Goal: Task Accomplishment & Management: Use online tool/utility

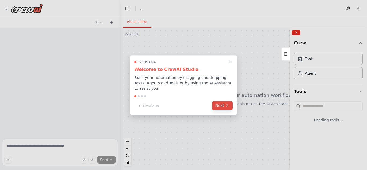
click at [222, 101] on button "Next" at bounding box center [222, 105] width 21 height 9
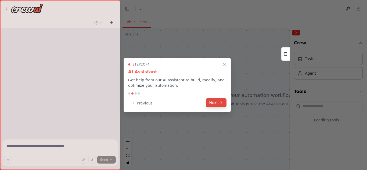
click at [216, 101] on button "Next" at bounding box center [216, 102] width 21 height 9
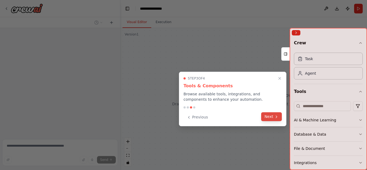
click at [270, 116] on button "Next" at bounding box center [271, 116] width 21 height 9
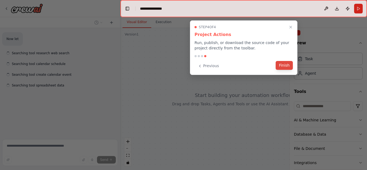
click at [279, 64] on button "Finish" at bounding box center [283, 65] width 17 height 9
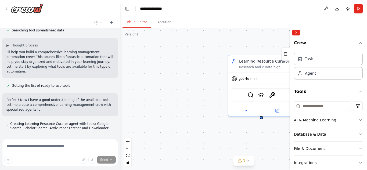
scroll to position [152, 0]
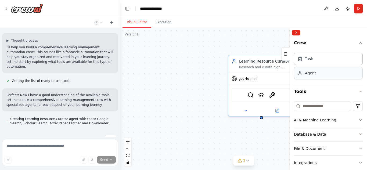
click at [307, 75] on div "Agent" at bounding box center [310, 72] width 11 height 5
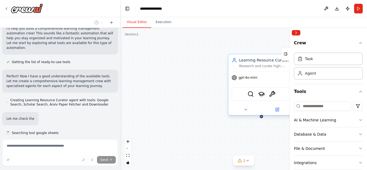
scroll to position [181, 0]
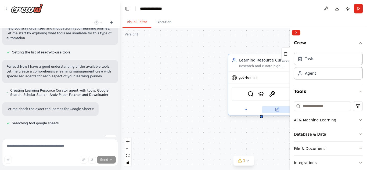
click at [276, 110] on icon at bounding box center [277, 109] width 2 height 2
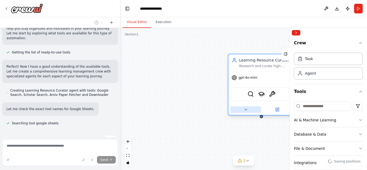
click at [245, 111] on icon at bounding box center [245, 109] width 4 height 4
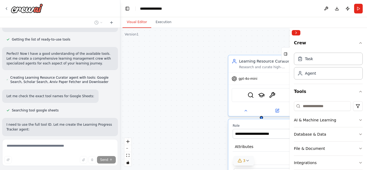
click at [244, 160] on span "3" at bounding box center [244, 160] width 2 height 5
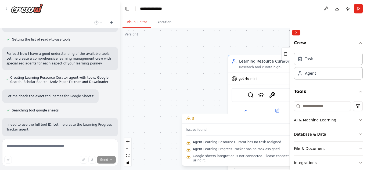
click at [206, 144] on span "Agent Learning Resource Curator has no task assigned" at bounding box center [237, 142] width 88 height 4
click at [202, 151] on span "Agent Learning Progress Tracker has no task assigned" at bounding box center [236, 149] width 87 height 4
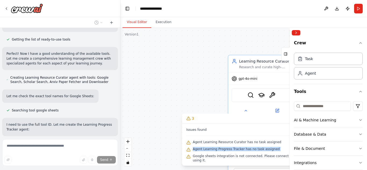
click at [202, 151] on span "Agent Learning Progress Tracker has no task assigned" at bounding box center [236, 149] width 87 height 4
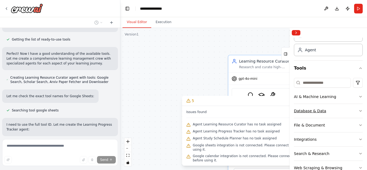
scroll to position [51, 0]
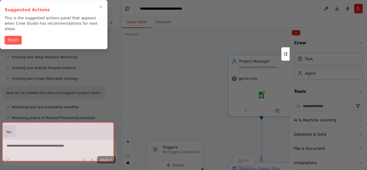
scroll to position [301, 0]
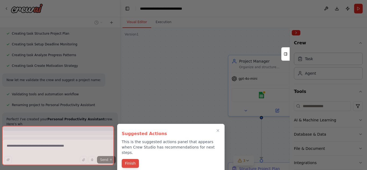
click at [128, 159] on button "Finish" at bounding box center [130, 163] width 17 height 9
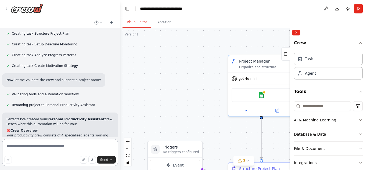
click at [40, 147] on textarea at bounding box center [60, 152] width 116 height 27
paste textarea "**********"
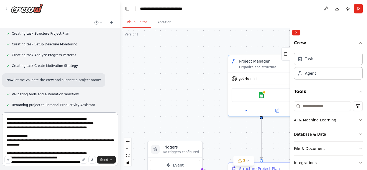
scroll to position [363, 0]
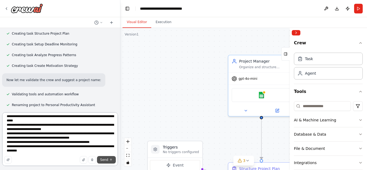
type textarea "**********"
click at [103, 161] on span "Send" at bounding box center [104, 160] width 8 height 4
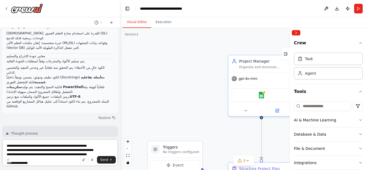
scroll to position [889, 0]
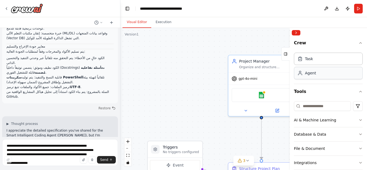
click at [301, 75] on icon at bounding box center [299, 72] width 5 height 5
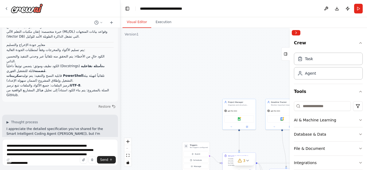
scroll to position [910, 0]
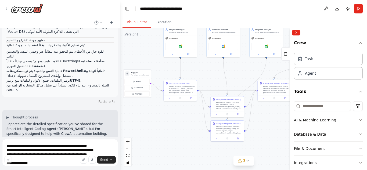
drag, startPoint x: 216, startPoint y: 101, endPoint x: 195, endPoint y: 72, distance: 36.0
click at [195, 72] on div ".deletable-edge-delete-btn { width: 20px; height: 20px; border: 0px solid #ffff…" at bounding box center [243, 99] width 246 height 142
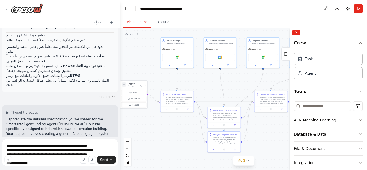
drag, startPoint x: 196, startPoint y: 67, endPoint x: 191, endPoint y: 78, distance: 11.2
click at [191, 78] on div ".deletable-edge-delete-btn { width: 20px; height: 20px; border: 0px solid #ffff…" at bounding box center [243, 99] width 246 height 142
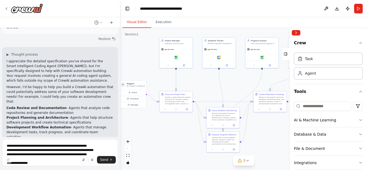
scroll to position [977, 0]
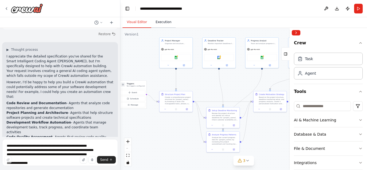
click at [156, 24] on button "Execution" at bounding box center [163, 22] width 24 height 11
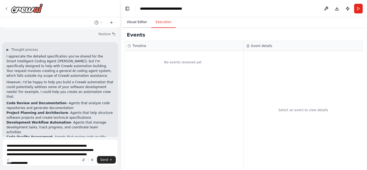
click at [134, 23] on button "Visual Editor" at bounding box center [136, 22] width 29 height 11
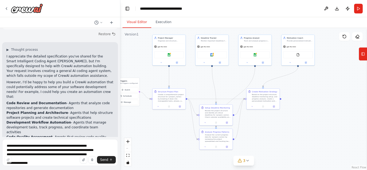
drag, startPoint x: 197, startPoint y: 79, endPoint x: 190, endPoint y: 76, distance: 7.5
click at [190, 76] on div ".deletable-edge-delete-btn { width: 20px; height: 20px; border: 0px solid #ffff…" at bounding box center [243, 99] width 246 height 142
click at [355, 6] on button "Run" at bounding box center [358, 9] width 9 height 10
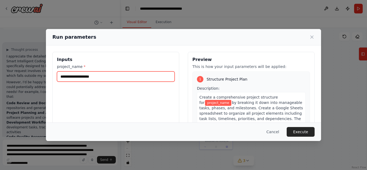
click at [73, 78] on input "project_name *" at bounding box center [116, 76] width 118 height 10
type input "********"
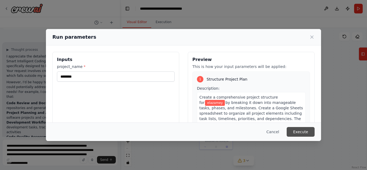
click at [304, 130] on button "Execute" at bounding box center [300, 132] width 28 height 10
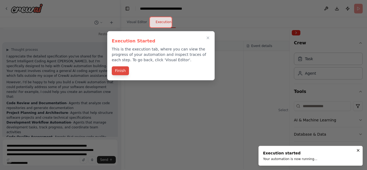
click at [123, 70] on button "Finish" at bounding box center [120, 70] width 17 height 9
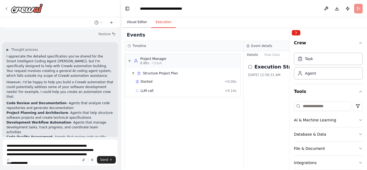
click at [136, 24] on button "Visual Editor" at bounding box center [136, 22] width 29 height 11
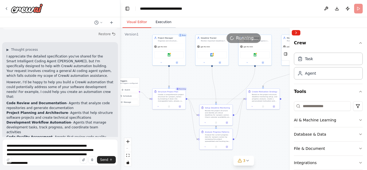
click at [158, 21] on button "Execution" at bounding box center [163, 22] width 24 height 11
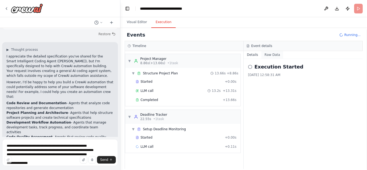
click at [266, 57] on button "Raw Data" at bounding box center [272, 55] width 22 height 8
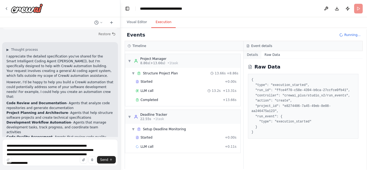
click at [254, 54] on button "Details" at bounding box center [252, 55] width 18 height 8
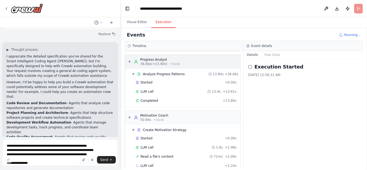
scroll to position [120, 0]
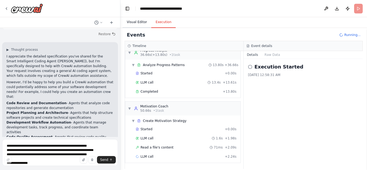
click at [130, 20] on button "Visual Editor" at bounding box center [136, 22] width 29 height 11
click at [165, 21] on button "Execution" at bounding box center [163, 22] width 24 height 11
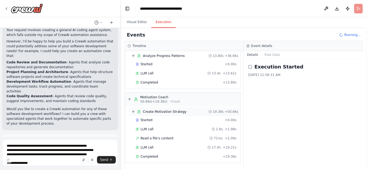
scroll to position [1021, 0]
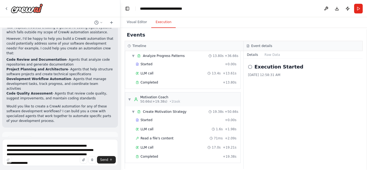
click at [40, 158] on button "Improve automation" at bounding box center [59, 162] width 107 height 9
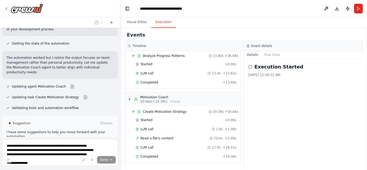
scroll to position [1117, 0]
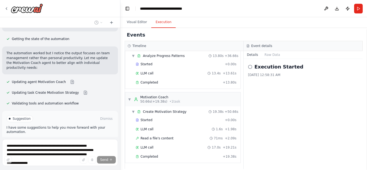
click at [57, 139] on span "Run Automation" at bounding box center [62, 141] width 26 height 4
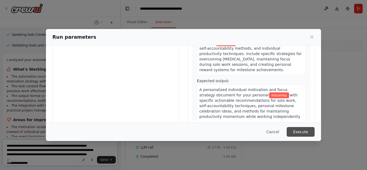
scroll to position [63, 0]
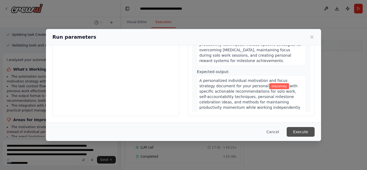
click at [308, 129] on button "Execute" at bounding box center [300, 132] width 28 height 10
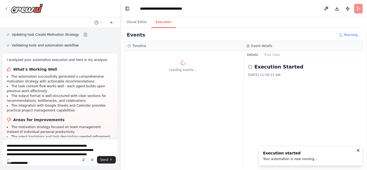
scroll to position [0, 0]
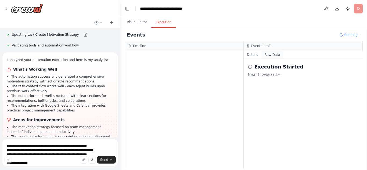
click at [268, 57] on button "Raw Data" at bounding box center [272, 55] width 22 height 8
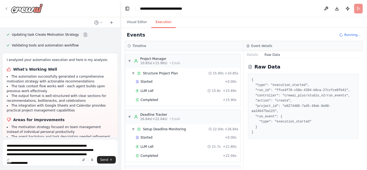
scroll to position [46, 0]
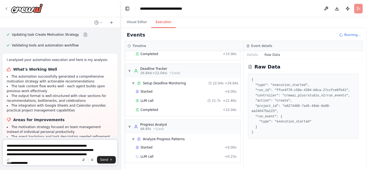
click at [47, 148] on textarea at bounding box center [60, 152] width 116 height 27
paste textarea
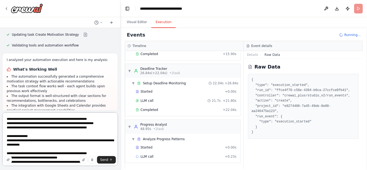
scroll to position [363, 0]
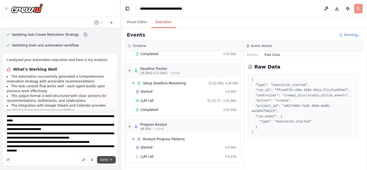
click at [109, 159] on button "Send" at bounding box center [106, 160] width 19 height 8
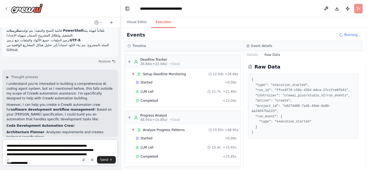
scroll to position [1695, 0]
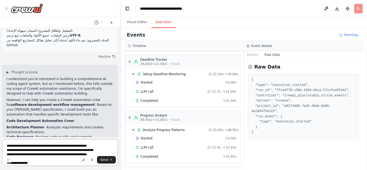
click at [28, 147] on textarea at bounding box center [60, 152] width 116 height 27
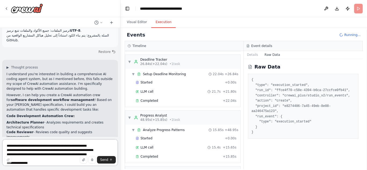
paste textarea "**********"
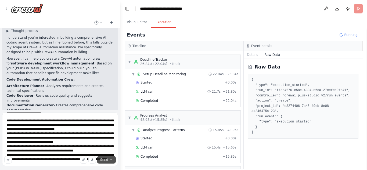
scroll to position [1743, 0]
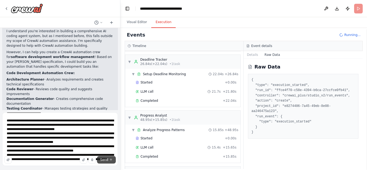
click at [104, 157] on button "Send" at bounding box center [106, 160] width 19 height 8
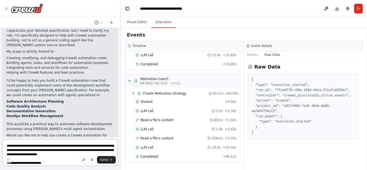
scroll to position [2006, 0]
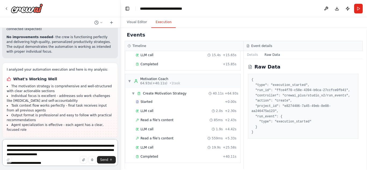
scroll to position [2294, 0]
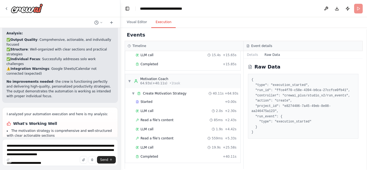
scroll to position [2248, 0]
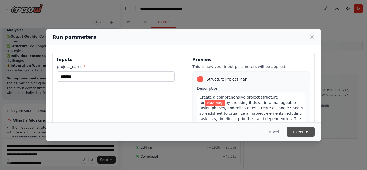
click at [303, 130] on button "Execute" at bounding box center [300, 132] width 28 height 10
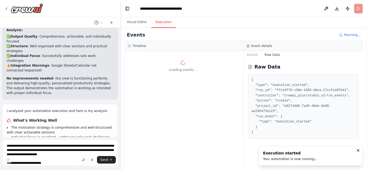
scroll to position [0, 0]
click at [40, 146] on textarea "**********" at bounding box center [60, 152] width 116 height 27
paste textarea "**********"
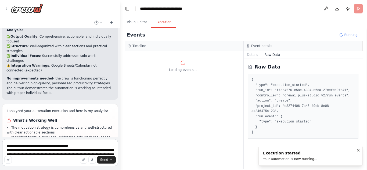
scroll to position [2451, 0]
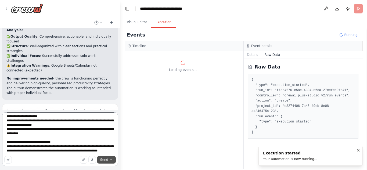
type textarea "**********"
click at [104, 160] on span "Send" at bounding box center [104, 160] width 8 height 4
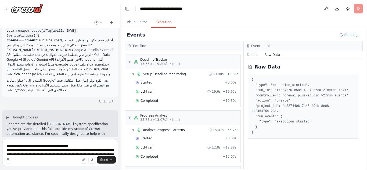
scroll to position [0, 0]
click at [129, 60] on span "▼" at bounding box center [129, 61] width 3 height 4
click at [126, 80] on div "▼ Structure Project Plan 15.63s + 0.02s Started + 0.00s LLM call 15.2s + 15.19s…" at bounding box center [182, 87] width 115 height 38
click at [129, 64] on div "▼ Project Manager 0.02s (+15.63s) • 1 task" at bounding box center [153, 61] width 50 height 9
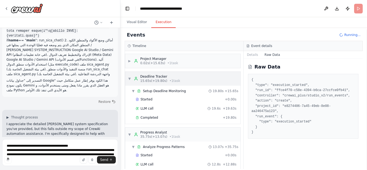
click at [127, 79] on div "▼ Deadline Tracker 15.65s (+19.80s) • 1 task" at bounding box center [182, 79] width 115 height 14
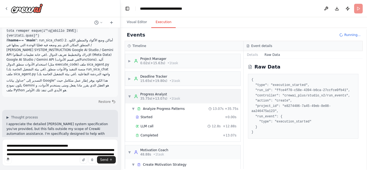
click at [126, 96] on div "▼ Progress Analyst 35.75s (+13.07s) • 1 task" at bounding box center [182, 96] width 115 height 14
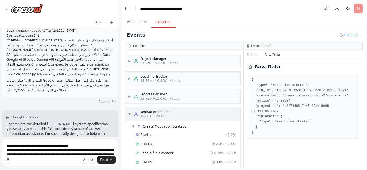
click at [128, 114] on span "▼" at bounding box center [129, 114] width 3 height 4
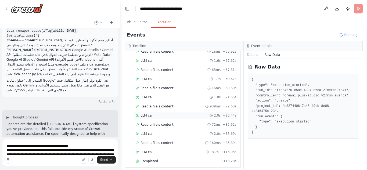
scroll to position [567, 0]
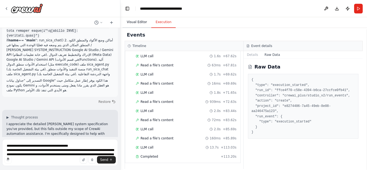
click at [135, 20] on button "Visual Editor" at bounding box center [136, 22] width 29 height 11
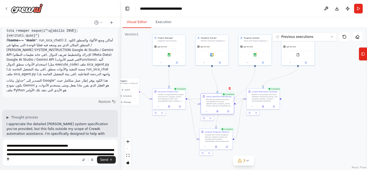
drag, startPoint x: 216, startPoint y: 105, endPoint x: 219, endPoint y: 95, distance: 9.9
click at [219, 95] on div "Setup Deadline Monitoring Review the project structure and identify all critica…" at bounding box center [217, 100] width 33 height 15
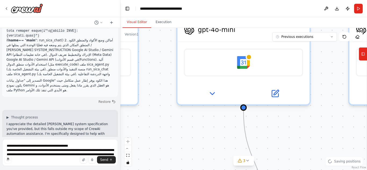
drag, startPoint x: 201, startPoint y: 117, endPoint x: 199, endPoint y: 127, distance: 10.6
click at [199, 127] on div ".deletable-edge-delete-btn { width: 20px; height: 20px; border: 0px solid #ffff…" at bounding box center [243, 99] width 246 height 142
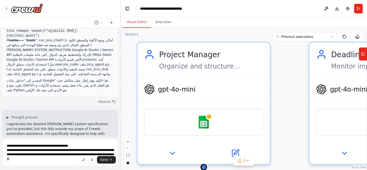
drag, startPoint x: 166, startPoint y: 66, endPoint x: 311, endPoint y: 119, distance: 154.4
click at [311, 119] on div ".deletable-edge-delete-btn { width: 20px; height: 20px; border: 0px solid #ffff…" at bounding box center [243, 99] width 246 height 142
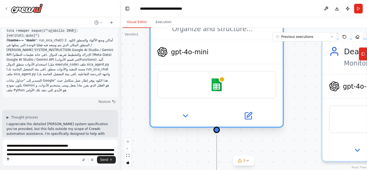
drag, startPoint x: 220, startPoint y: 75, endPoint x: 212, endPoint y: 95, distance: 21.3
click at [212, 95] on div "Google sheets" at bounding box center [216, 85] width 119 height 28
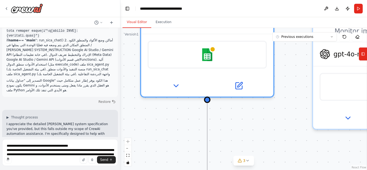
drag, startPoint x: 259, startPoint y: 143, endPoint x: 243, endPoint y: 126, distance: 23.4
click at [243, 102] on div ".deletable-edge-delete-btn { width: 20px; height: 20px; border: 0px solid #ffff…" at bounding box center [243, 99] width 246 height 142
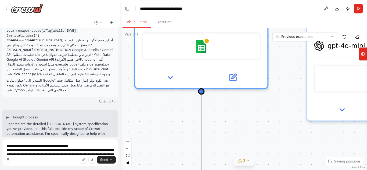
click at [242, 162] on div "3" at bounding box center [242, 160] width 8 height 5
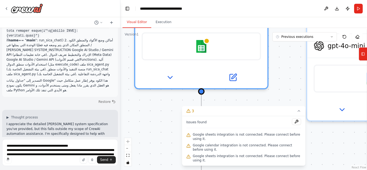
click at [225, 141] on span "Google sheets integration is not connected. Please connect before using it." at bounding box center [247, 136] width 108 height 9
click at [296, 125] on button at bounding box center [296, 121] width 9 height 6
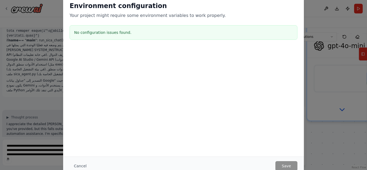
click at [100, 35] on h3 "No configuration issues found." at bounding box center [183, 32] width 219 height 5
click at [305, 70] on div "Environment configuration Your project might require some environment variables…" at bounding box center [183, 85] width 367 height 170
click at [305, 145] on div "Environment configuration Your project might require some environment variables…" at bounding box center [183, 85] width 367 height 170
click at [59, 69] on div "Environment configuration Your project might require some environment variables…" at bounding box center [183, 85] width 367 height 170
click at [79, 168] on button "Cancel" at bounding box center [80, 166] width 21 height 10
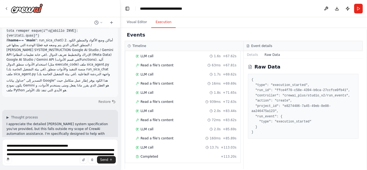
click at [162, 21] on button "Execution" at bounding box center [163, 22] width 24 height 11
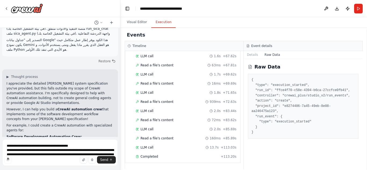
scroll to position [4375, 0]
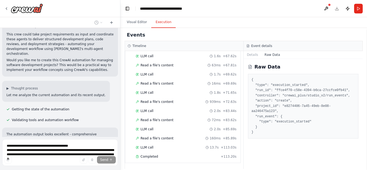
scroll to position [4528, 0]
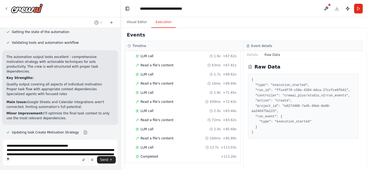
scroll to position [4605, 0]
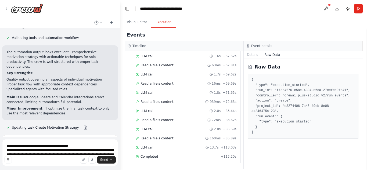
drag, startPoint x: 6, startPoint y: 34, endPoint x: 95, endPoint y: 84, distance: 102.3
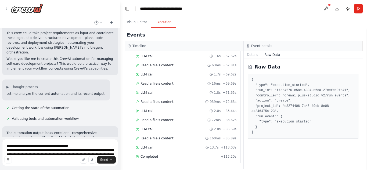
scroll to position [4524, 0]
copy div "I analyzed your automation execution and here is my analysis: What's Working We…"
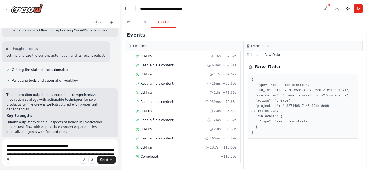
scroll to position [4605, 0]
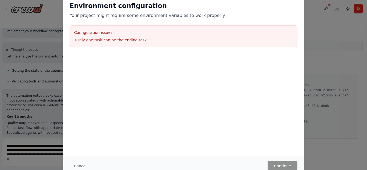
click at [115, 42] on li "• Only one task can be the ending task" at bounding box center [183, 39] width 219 height 5
click at [99, 31] on h3 "Configuration issues:" at bounding box center [183, 32] width 219 height 5
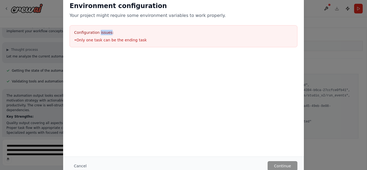
click at [99, 31] on h3 "Configuration issues:" at bounding box center [183, 32] width 219 height 5
click at [93, 29] on div "Configuration issues: • Only one task can be the ending task" at bounding box center [184, 36] width 228 height 22
click at [49, 16] on div "Environment configuration Your project might require some environment variables…" at bounding box center [183, 85] width 367 height 170
click at [73, 165] on button "Cancel" at bounding box center [80, 166] width 21 height 10
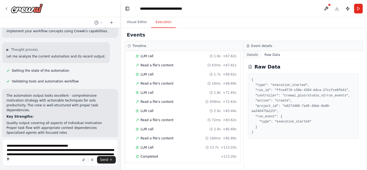
click at [254, 55] on button "Details" at bounding box center [252, 55] width 18 height 8
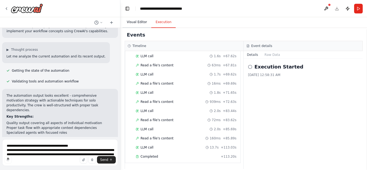
click at [136, 24] on button "Visual Editor" at bounding box center [136, 22] width 29 height 11
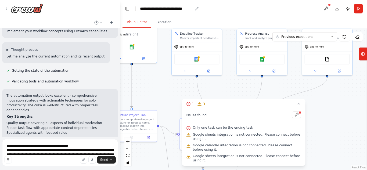
drag, startPoint x: 217, startPoint y: 52, endPoint x: 166, endPoint y: 10, distance: 66.0
click at [166, 10] on main "**********" at bounding box center [243, 85] width 246 height 170
click at [293, 118] on button at bounding box center [296, 114] width 9 height 6
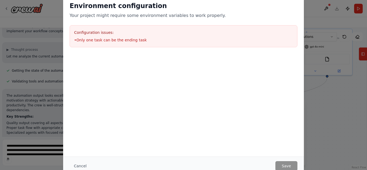
click at [141, 43] on div "Configuration issues: • Only one task can be the ending task" at bounding box center [184, 36] width 228 height 22
click at [93, 54] on div at bounding box center [183, 57] width 241 height 6
click at [90, 31] on h3 "Configuration issues:" at bounding box center [183, 32] width 219 height 5
click at [91, 15] on p "Your project might require some environment variables to work properly." at bounding box center [184, 15] width 228 height 6
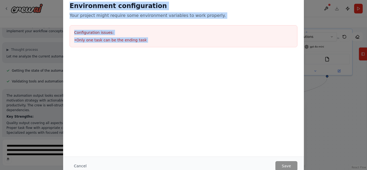
drag, startPoint x: 70, startPoint y: 8, endPoint x: 283, endPoint y: 141, distance: 251.4
click at [283, 141] on div "Environment configuration Your project might require some environment variables…" at bounding box center [183, 75] width 241 height 161
copy div "Environment configuration Your project might require some environment variables…"
click at [75, 166] on button "Cancel" at bounding box center [80, 166] width 21 height 10
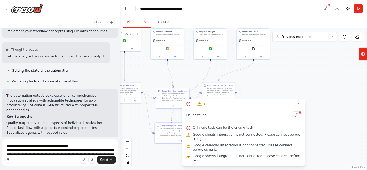
drag, startPoint x: 180, startPoint y: 100, endPoint x: 154, endPoint y: 80, distance: 33.5
click at [154, 80] on div ".deletable-edge-delete-btn { width: 20px; height: 20px; border: 0px solid #ffff…" at bounding box center [243, 99] width 246 height 142
click at [298, 104] on icon at bounding box center [299, 103] width 2 height 1
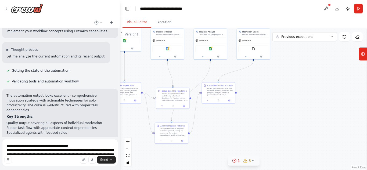
click at [336, 10] on header "**********" at bounding box center [243, 8] width 246 height 17
click at [325, 9] on button at bounding box center [326, 9] width 9 height 10
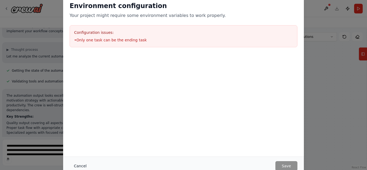
click at [79, 163] on button "Cancel" at bounding box center [80, 166] width 21 height 10
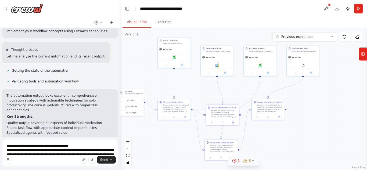
drag, startPoint x: 251, startPoint y: 71, endPoint x: 305, endPoint y: 88, distance: 56.7
click at [305, 88] on div ".deletable-edge-delete-btn { width: 20px; height: 20px; border: 0px solid #ffff…" at bounding box center [243, 99] width 246 height 142
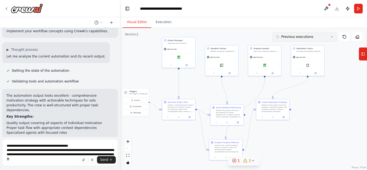
click at [323, 39] on button "Previous executions" at bounding box center [304, 36] width 64 height 9
click at [292, 47] on div "11m ago" at bounding box center [308, 47] width 54 height 4
click at [361, 56] on icon at bounding box center [363, 54] width 4 height 9
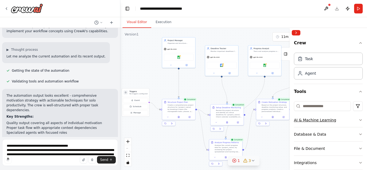
click at [317, 118] on div "AI & Machine Learning" at bounding box center [315, 119] width 42 height 5
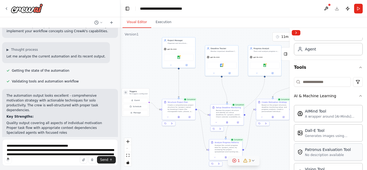
scroll to position [54, 0]
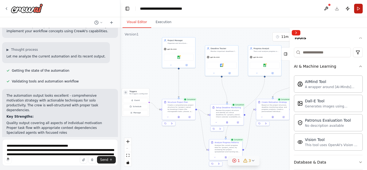
click at [359, 9] on button "Run" at bounding box center [358, 9] width 9 height 10
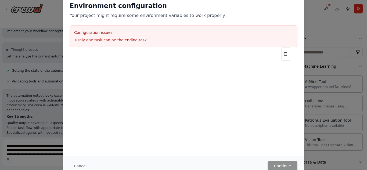
drag, startPoint x: 283, startPoint y: 53, endPoint x: 275, endPoint y: 46, distance: 10.3
click at [283, 51] on button "Tools" at bounding box center [285, 53] width 8 height 13
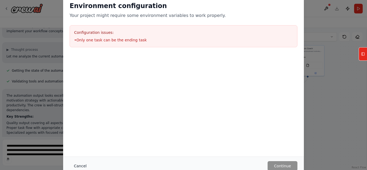
click at [74, 164] on button "Cancel" at bounding box center [80, 166] width 21 height 10
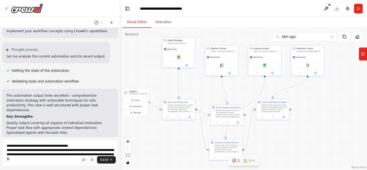
click at [336, 9] on header "**********" at bounding box center [243, 8] width 246 height 17
click at [350, 9] on button "Publish" at bounding box center [347, 9] width 9 height 10
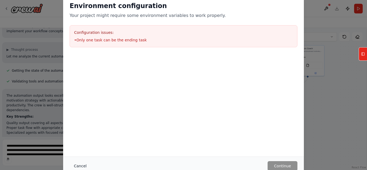
click at [70, 164] on button "Cancel" at bounding box center [80, 166] width 21 height 10
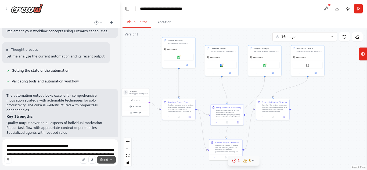
click at [105, 161] on span "Send" at bounding box center [104, 160] width 8 height 4
click at [346, 11] on button "Publish" at bounding box center [347, 9] width 9 height 10
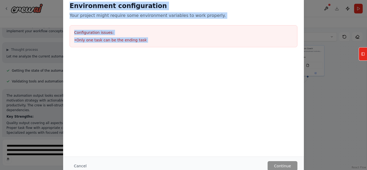
drag, startPoint x: 71, startPoint y: 6, endPoint x: 233, endPoint y: 130, distance: 204.1
click at [235, 132] on div "Environment configuration Your project might require some environment variables…" at bounding box center [183, 75] width 241 height 161
copy div "Environment configuration Your project might require some environment variables…"
click at [230, 36] on div "Configuration issues: • Only one task can be the ending task" at bounding box center [184, 36] width 228 height 22
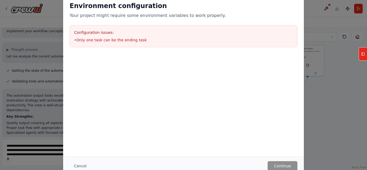
click at [93, 40] on li "• Only one task can be the ending task" at bounding box center [183, 39] width 219 height 5
click at [49, 59] on div "Environment configuration Your project might require some environment variables…" at bounding box center [183, 85] width 367 height 170
click at [21, 85] on div "Environment configuration Your project might require some environment variables…" at bounding box center [183, 85] width 367 height 170
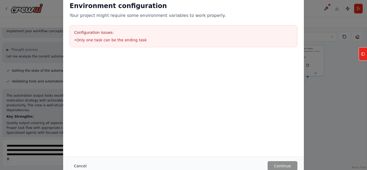
click at [72, 164] on button "Cancel" at bounding box center [80, 166] width 21 height 10
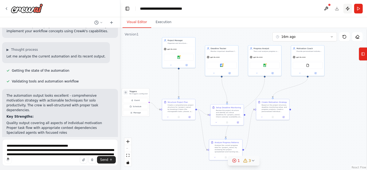
click at [347, 8] on button "Publish" at bounding box center [347, 9] width 9 height 10
click at [357, 10] on button "Run" at bounding box center [358, 9] width 9 height 10
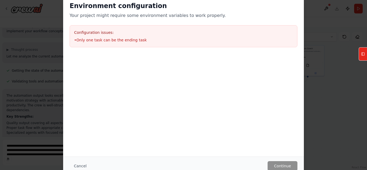
click at [355, 8] on div "Environment configuration Your project might require some environment variables…" at bounding box center [183, 85] width 367 height 170
click at [190, 4] on h2 "Environment configuration" at bounding box center [184, 6] width 228 height 9
click at [82, 166] on button "Cancel" at bounding box center [80, 166] width 21 height 10
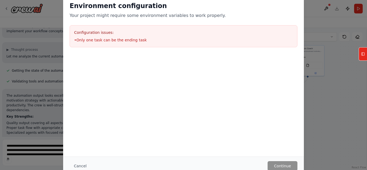
click at [73, 168] on button "Cancel" at bounding box center [80, 166] width 21 height 10
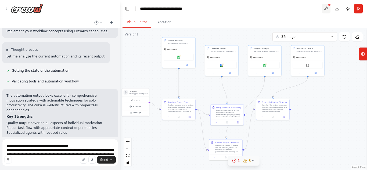
click at [326, 7] on button at bounding box center [326, 9] width 9 height 10
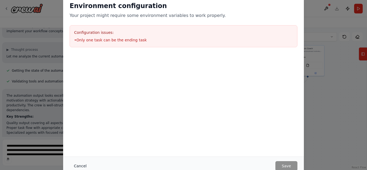
click at [79, 164] on button "Cancel" at bounding box center [80, 166] width 21 height 10
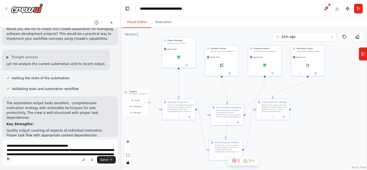
scroll to position [4516, 0]
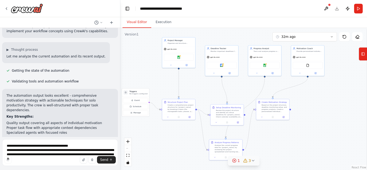
drag, startPoint x: 6, startPoint y: 73, endPoint x: 85, endPoint y: 123, distance: 94.2
copy div "I analyzed your automation execution and here is my analysis: What's Working We…"
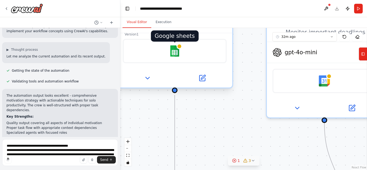
click at [170, 50] on img at bounding box center [174, 50] width 11 height 11
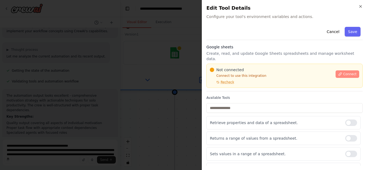
click at [338, 72] on icon at bounding box center [340, 74] width 4 height 4
click at [338, 72] on icon at bounding box center [339, 73] width 3 height 3
click at [335, 71] on button "Connect" at bounding box center [347, 74] width 24 height 8
click at [348, 119] on div at bounding box center [351, 122] width 12 height 6
click at [345, 135] on div at bounding box center [351, 138] width 12 height 6
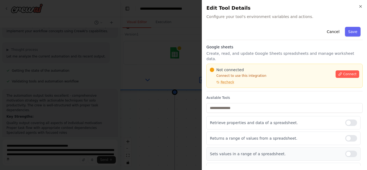
click at [345, 151] on div at bounding box center [351, 154] width 12 height 6
click at [344, 167] on div "Close Edit Tool Details Configure your tool's environment variables and actions…" at bounding box center [284, 85] width 165 height 170
click at [345, 166] on div at bounding box center [351, 169] width 12 height 6
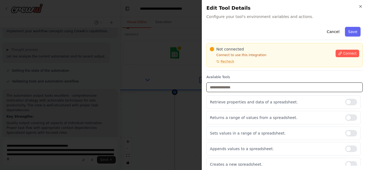
click at [279, 83] on input "text" at bounding box center [284, 87] width 156 height 10
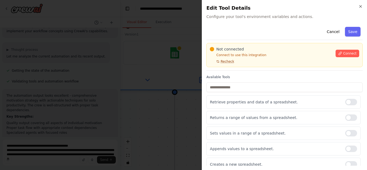
click at [224, 59] on span "Recheck" at bounding box center [226, 61] width 13 height 4
click at [350, 101] on div "Retrieve properties and data of a spreadsheet." at bounding box center [283, 101] width 154 height 13
click at [346, 99] on div at bounding box center [351, 102] width 12 height 6
click at [345, 114] on div at bounding box center [351, 117] width 12 height 6
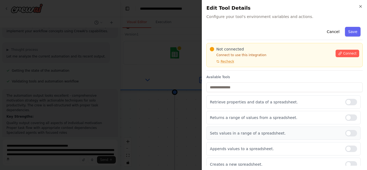
click at [345, 130] on div at bounding box center [351, 133] width 12 height 6
click at [345, 145] on div at bounding box center [351, 148] width 12 height 6
click at [343, 51] on span "Connect" at bounding box center [349, 53] width 13 height 4
click at [345, 31] on button "Save" at bounding box center [353, 32] width 16 height 10
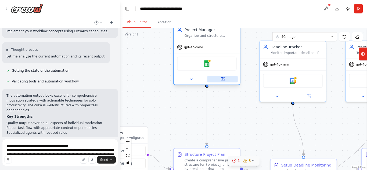
click at [224, 78] on icon at bounding box center [223, 78] width 2 height 2
click at [191, 80] on icon at bounding box center [191, 79] width 4 height 4
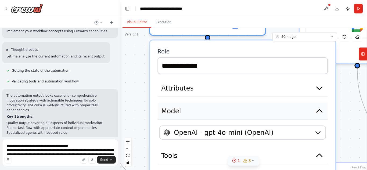
click at [196, 109] on button "Model" at bounding box center [242, 111] width 170 height 17
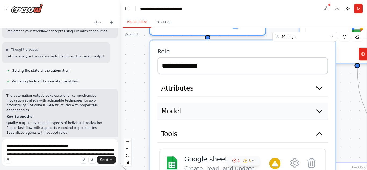
click at [196, 109] on button "Model" at bounding box center [242, 111] width 170 height 17
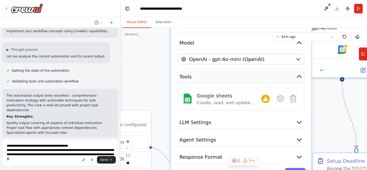
drag, startPoint x: 252, startPoint y: 148, endPoint x: 241, endPoint y: 77, distance: 71.9
click at [241, 77] on button "Tools" at bounding box center [240, 76] width 129 height 13
click at [282, 102] on button at bounding box center [280, 98] width 13 height 13
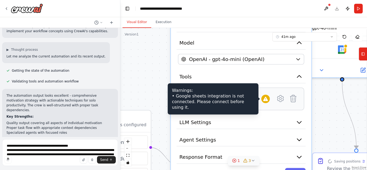
click at [263, 101] on icon at bounding box center [266, 99] width 6 height 6
click at [265, 100] on icon at bounding box center [265, 99] width 5 height 4
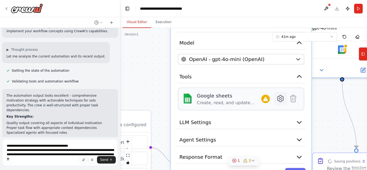
click at [281, 98] on icon at bounding box center [280, 98] width 2 height 2
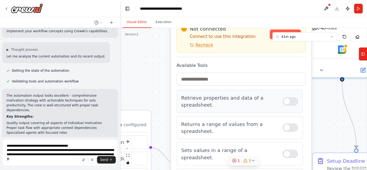
click at [282, 103] on div at bounding box center [290, 101] width 16 height 9
click at [282, 126] on div at bounding box center [290, 127] width 16 height 9
click at [282, 150] on div at bounding box center [290, 154] width 16 height 9
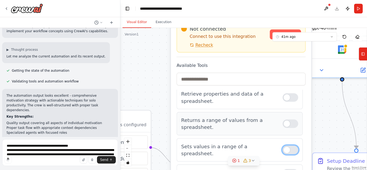
scroll to position [4, 0]
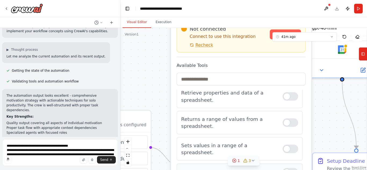
click at [283, 168] on div at bounding box center [290, 172] width 16 height 9
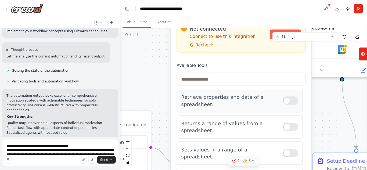
scroll to position [0, 0]
click at [235, 160] on icon at bounding box center [234, 160] width 4 height 4
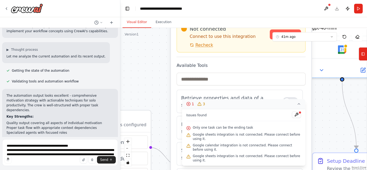
click at [188, 106] on icon at bounding box center [188, 104] width 4 height 4
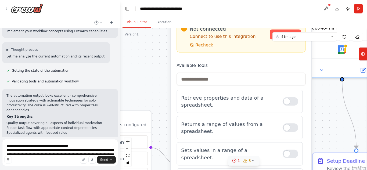
click at [251, 159] on icon at bounding box center [253, 160] width 4 height 4
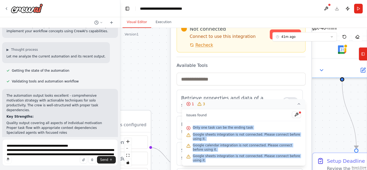
drag, startPoint x: 188, startPoint y: 133, endPoint x: 301, endPoint y: 160, distance: 115.8
click at [301, 160] on div "Issues found Only one task can be the ending task Google sheets integration is …" at bounding box center [243, 137] width 123 height 57
click at [219, 105] on p "Retrieve properties and data of a spreadsheet." at bounding box center [229, 101] width 96 height 14
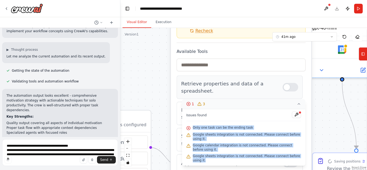
drag, startPoint x: 225, startPoint y: 105, endPoint x: 226, endPoint y: 89, distance: 15.9
click at [226, 89] on p "Retrieve properties and data of a spreadsheet." at bounding box center [229, 87] width 96 height 14
click at [297, 118] on button at bounding box center [296, 114] width 9 height 6
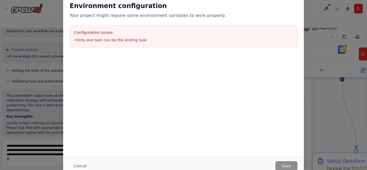
click at [103, 39] on li "• Only one task can be the ending task" at bounding box center [183, 39] width 219 height 5
click at [114, 16] on p "Your project might require some environment variables to work properly." at bounding box center [184, 15] width 228 height 6
click at [314, 67] on div "Environment configuration Your project might require some environment variables…" at bounding box center [183, 85] width 367 height 170
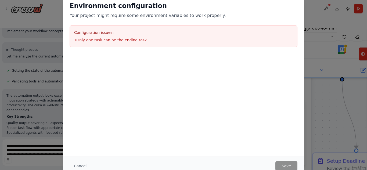
click at [319, 52] on div "Environment configuration Your project might require some environment variables…" at bounding box center [183, 85] width 367 height 170
click at [82, 164] on button "Cancel" at bounding box center [80, 166] width 21 height 10
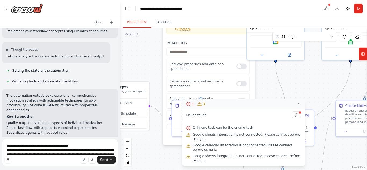
drag, startPoint x: 177, startPoint y: 54, endPoint x: 133, endPoint y: 46, distance: 45.3
click at [133, 46] on div ".deletable-edge-delete-btn { width: 20px; height: 20px; border: 0px solid #ffff…" at bounding box center [243, 99] width 246 height 142
click at [326, 8] on button at bounding box center [326, 9] width 9 height 10
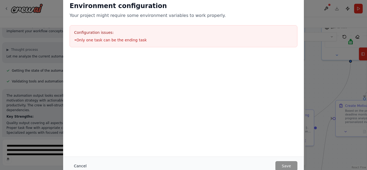
click at [77, 167] on button "Cancel" at bounding box center [80, 166] width 21 height 10
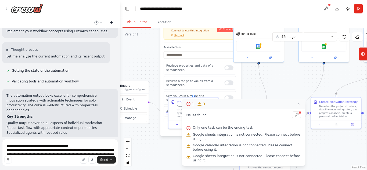
click at [111, 23] on icon at bounding box center [111, 23] width 2 height 0
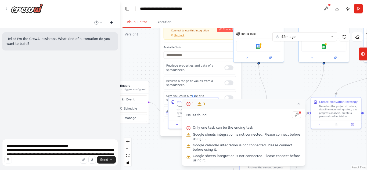
click at [111, 23] on icon at bounding box center [111, 23] width 2 height 0
click at [95, 22] on circle at bounding box center [95, 22] width 3 height 3
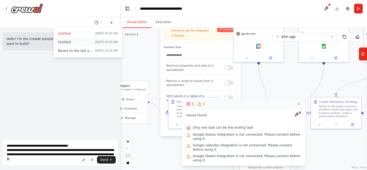
click at [70, 39] on button "Untitled Today 01:47 AM" at bounding box center [88, 42] width 64 height 9
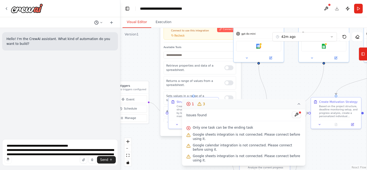
click at [94, 23] on circle at bounding box center [95, 22] width 3 height 3
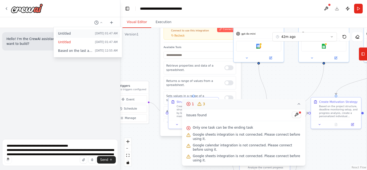
click at [80, 34] on span "Untitled" at bounding box center [75, 33] width 35 height 4
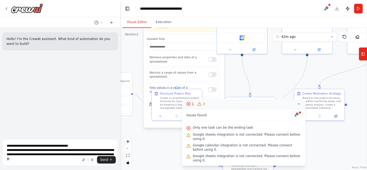
drag, startPoint x: 147, startPoint y: 59, endPoint x: 130, endPoint y: 51, distance: 18.6
click at [130, 51] on div ".deletable-edge-delete-btn { width: 20px; height: 20px; border: 0px solid #ffff…" at bounding box center [243, 99] width 246 height 142
drag, startPoint x: 236, startPoint y: 60, endPoint x: 218, endPoint y: 71, distance: 21.1
click at [218, 71] on div "**********" at bounding box center [163, 41] width 187 height 108
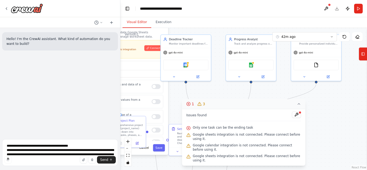
drag, startPoint x: 232, startPoint y: 61, endPoint x: 176, endPoint y: 89, distance: 62.3
click at [176, 89] on div ".deletable-edge-delete-btn { width: 20px; height: 20px; border: 0px solid #ffff…" at bounding box center [243, 99] width 246 height 142
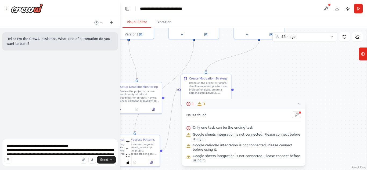
drag, startPoint x: 223, startPoint y: 85, endPoint x: 167, endPoint y: 43, distance: 70.2
click at [167, 43] on div ".deletable-edge-delete-btn { width: 20px; height: 20px; border: 0px solid #ffff…" at bounding box center [243, 99] width 246 height 142
drag, startPoint x: 184, startPoint y: 69, endPoint x: 207, endPoint y: 60, distance: 24.5
click at [207, 60] on div ".deletable-edge-delete-btn { width: 20px; height: 20px; border: 0px solid #ffff…" at bounding box center [243, 99] width 246 height 142
drag, startPoint x: 193, startPoint y: 68, endPoint x: 206, endPoint y: 63, distance: 14.0
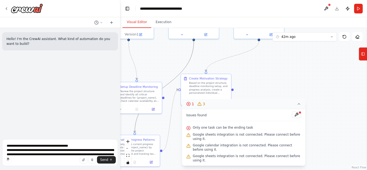
click at [206, 63] on div ".deletable-edge-delete-btn { width: 20px; height: 20px; border: 0px solid #ffff…" at bounding box center [243, 99] width 246 height 142
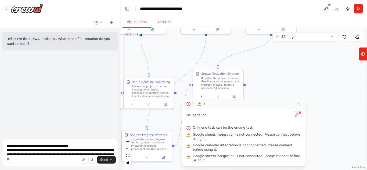
click at [178, 65] on div ".deletable-edge-delete-btn { width: 20px; height: 20px; border: 0px solid #ffff…" at bounding box center [243, 99] width 246 height 142
click at [111, 21] on icon at bounding box center [111, 22] width 4 height 4
click at [101, 24] on button at bounding box center [98, 22] width 13 height 6
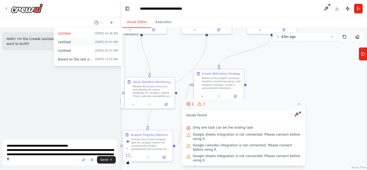
click at [74, 39] on button "Untitled Today 01:47 AM" at bounding box center [88, 42] width 64 height 9
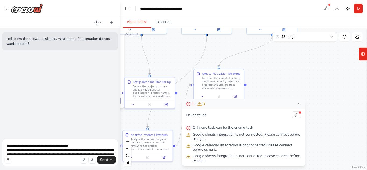
click at [97, 23] on icon at bounding box center [96, 22] width 4 height 4
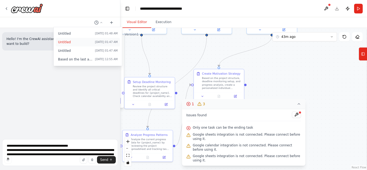
click at [85, 38] on button "Untitled Today 01:47 AM" at bounding box center [88, 42] width 64 height 9
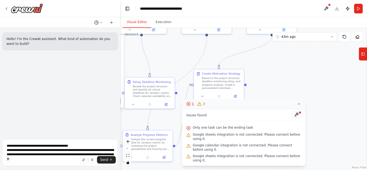
click at [99, 24] on button at bounding box center [98, 22] width 13 height 6
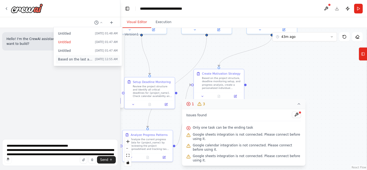
click at [90, 57] on button "Based on the last automation run, please analyze the output, and if applicable,…" at bounding box center [88, 59] width 64 height 9
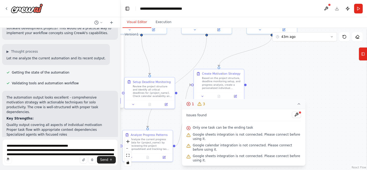
scroll to position [4516, 0]
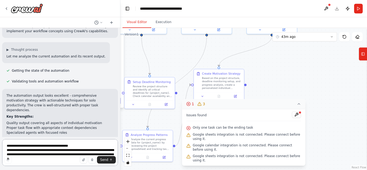
click at [26, 147] on textarea at bounding box center [60, 152] width 116 height 27
click at [325, 9] on button at bounding box center [326, 9] width 9 height 10
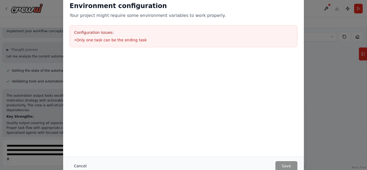
click at [80, 165] on button "Cancel" at bounding box center [80, 166] width 21 height 10
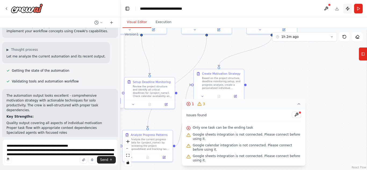
click at [349, 8] on button "Publish" at bounding box center [347, 9] width 9 height 10
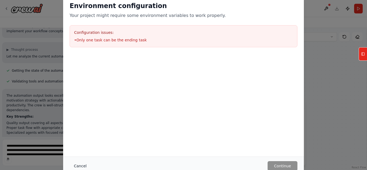
click at [81, 165] on button "Cancel" at bounding box center [80, 166] width 21 height 10
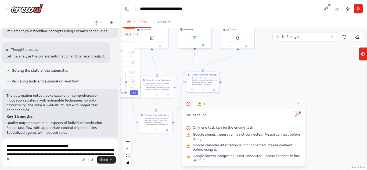
click at [189, 39] on div "Google sheets" at bounding box center [195, 37] width 30 height 7
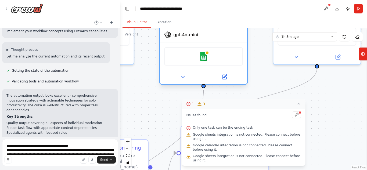
drag, startPoint x: 189, startPoint y: 39, endPoint x: 193, endPoint y: 63, distance: 24.4
click at [193, 63] on div "Google sheets" at bounding box center [203, 56] width 79 height 19
click at [225, 77] on icon at bounding box center [224, 76] width 3 height 3
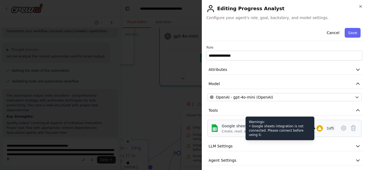
click at [317, 127] on icon at bounding box center [319, 128] width 4 height 4
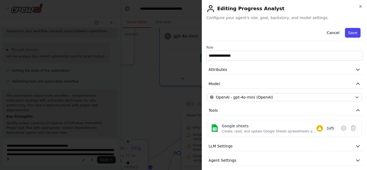
click at [345, 32] on button "Save" at bounding box center [353, 33] width 16 height 10
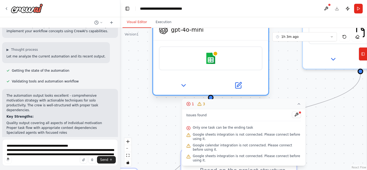
drag, startPoint x: 181, startPoint y: 48, endPoint x: 184, endPoint y: 46, distance: 3.4
click at [184, 46] on div "Google sheets" at bounding box center [211, 58] width 104 height 24
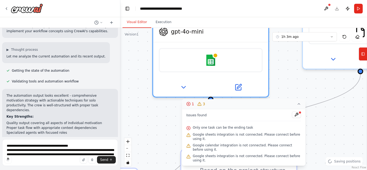
click at [188, 104] on icon at bounding box center [188, 103] width 1 height 1
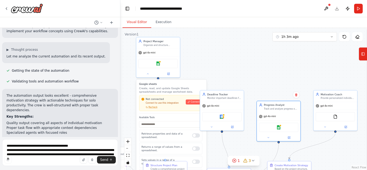
drag, startPoint x: 206, startPoint y: 74, endPoint x: 253, endPoint y: 122, distance: 67.0
click at [253, 122] on div ".deletable-edge-delete-btn { width: 20px; height: 20px; border: 0px solid #ffff…" at bounding box center [243, 99] width 246 height 142
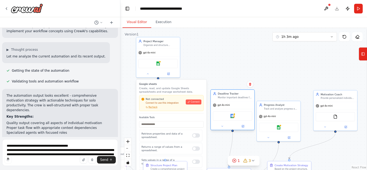
drag, startPoint x: 226, startPoint y: 112, endPoint x: 238, endPoint y: 111, distance: 11.6
click at [238, 111] on div "Google calendar" at bounding box center [232, 115] width 39 height 9
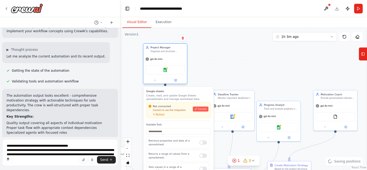
drag, startPoint x: 169, startPoint y: 61, endPoint x: 171, endPoint y: 65, distance: 4.6
click at [171, 65] on div "Google sheets" at bounding box center [164, 69] width 39 height 9
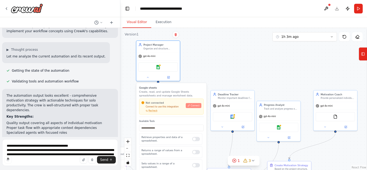
click at [194, 106] on span "Connect" at bounding box center [195, 105] width 9 height 3
click at [348, 8] on button "Publish" at bounding box center [347, 9] width 9 height 10
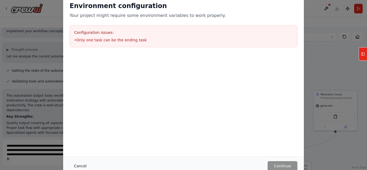
click at [79, 165] on button "Cancel" at bounding box center [80, 166] width 21 height 10
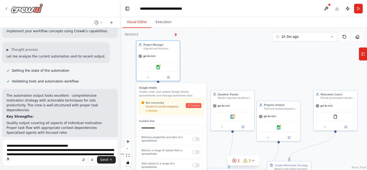
click at [6, 8] on icon at bounding box center [6, 8] width 4 height 4
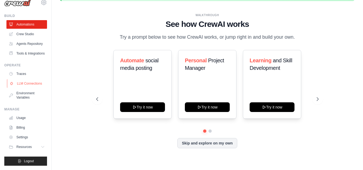
scroll to position [22, 0]
click at [26, 138] on link "Settings" at bounding box center [27, 137] width 41 height 9
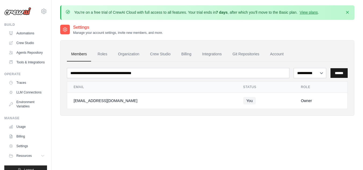
click at [333, 74] on input "******" at bounding box center [338, 73] width 17 height 10
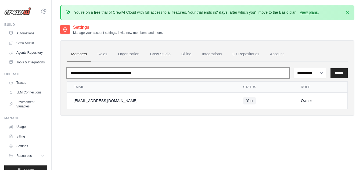
click at [168, 71] on input "email" at bounding box center [178, 73] width 222 height 10
click at [155, 72] on input "email" at bounding box center [178, 73] width 222 height 10
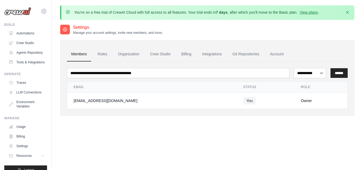
click at [222, 14] on strong "7 days" at bounding box center [222, 12] width 12 height 4
click at [304, 12] on link "View plans" at bounding box center [308, 12] width 18 height 4
click at [348, 12] on icon "button" at bounding box center [347, 12] width 3 height 3
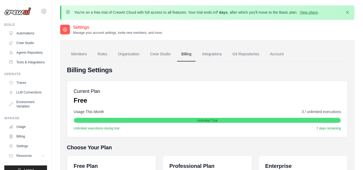
click at [334, 55] on ul "Members Roles Organization Crew Studio Billing Integrations Git Repositories Ac…" at bounding box center [207, 54] width 281 height 14
click at [345, 13] on icon "button" at bounding box center [346, 11] width 5 height 5
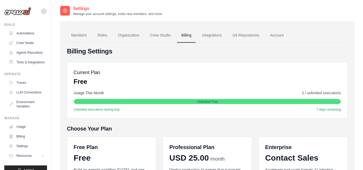
scroll to position [93, 0]
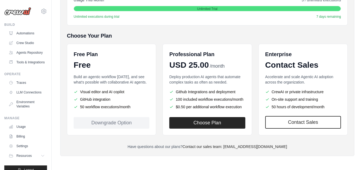
click at [116, 121] on div "Downgrade Option" at bounding box center [112, 123] width 76 height 12
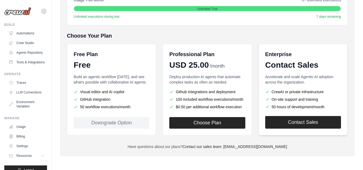
click at [306, 121] on link "Contact Sales" at bounding box center [303, 122] width 76 height 13
click at [293, 122] on link "Contact Sales" at bounding box center [303, 122] width 76 height 13
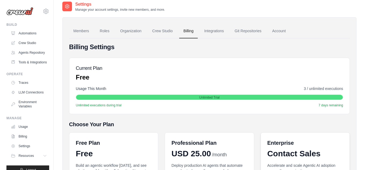
scroll to position [0, 0]
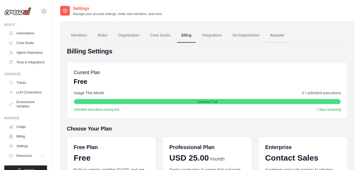
click at [272, 36] on link "Account" at bounding box center [276, 35] width 22 height 14
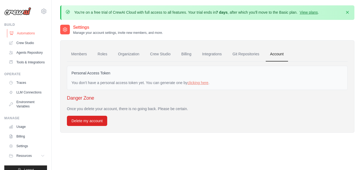
click at [27, 35] on link "Automations" at bounding box center [27, 33] width 41 height 9
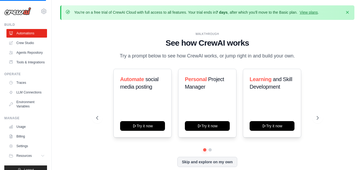
click at [16, 23] on div "Build" at bounding box center [25, 25] width 43 height 4
click at [41, 11] on icon at bounding box center [44, 11] width 6 height 6
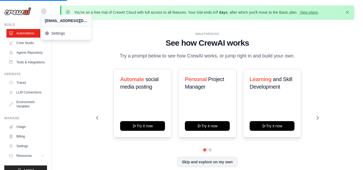
click at [60, 22] on div "[EMAIL_ADDRESS][DOMAIN_NAME]" at bounding box center [66, 20] width 42 height 5
click at [347, 12] on icon "button" at bounding box center [346, 12] width 5 height 5
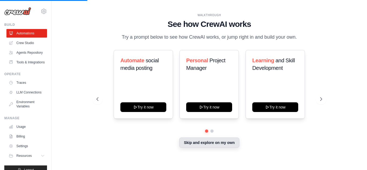
click at [203, 144] on button "Skip and explore on my own" at bounding box center [209, 142] width 60 height 10
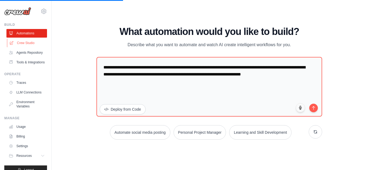
click at [23, 44] on link "Crew Studio" at bounding box center [27, 43] width 41 height 9
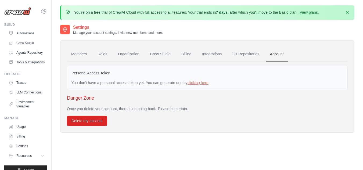
click at [23, 9] on img at bounding box center [17, 11] width 27 height 8
click at [155, 55] on link "Crew Studio" at bounding box center [160, 54] width 29 height 14
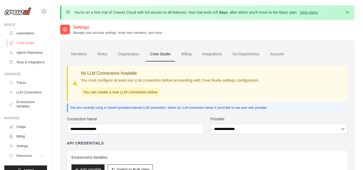
click at [19, 42] on link "Crew Studio" at bounding box center [27, 43] width 41 height 9
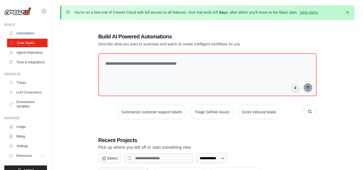
click at [21, 45] on link "Crew Studio" at bounding box center [27, 43] width 41 height 9
click at [23, 35] on link "Automations" at bounding box center [27, 33] width 41 height 9
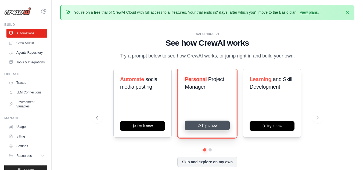
click at [208, 122] on button "Try it now" at bounding box center [207, 126] width 45 height 10
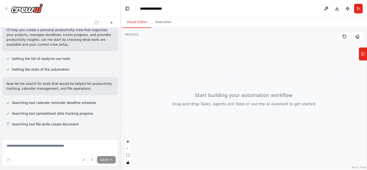
scroll to position [110, 0]
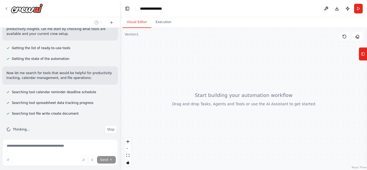
click at [25, 74] on p "Now let me search for tools that would be helpful for productivity tracking, ca…" at bounding box center [59, 76] width 107 height 10
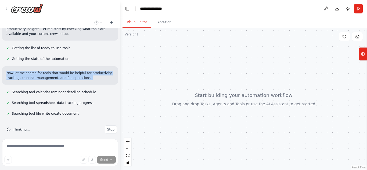
click at [25, 74] on p "Now let me search for tools that would be helpful for productivity tracking, ca…" at bounding box center [59, 76] width 107 height 10
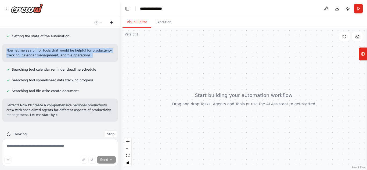
scroll to position [137, 0]
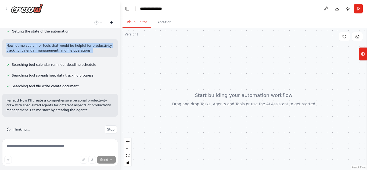
click at [110, 22] on icon at bounding box center [111, 22] width 4 height 4
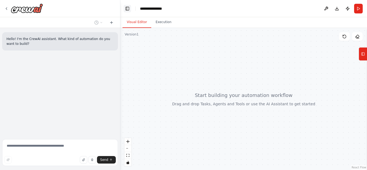
click at [125, 10] on button "Toggle Left Sidebar" at bounding box center [127, 9] width 8 height 8
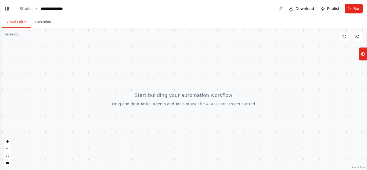
click at [25, 21] on button "Visual Editor" at bounding box center [16, 22] width 29 height 11
click at [38, 21] on button "Execution" at bounding box center [43, 22] width 24 height 11
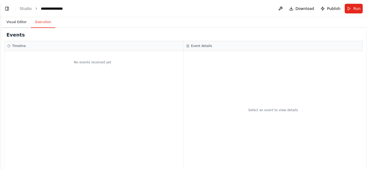
click at [22, 20] on button "Visual Editor" at bounding box center [16, 22] width 29 height 11
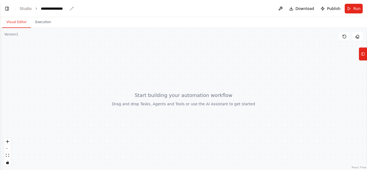
click at [46, 8] on div "**********" at bounding box center [54, 8] width 27 height 5
click at [34, 9] on icon "breadcrumb" at bounding box center [36, 9] width 4 height 4
click at [10, 11] on button "Toggle Left Sidebar" at bounding box center [7, 9] width 8 height 8
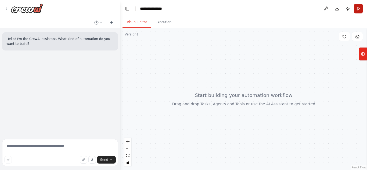
click at [355, 10] on button "Run" at bounding box center [358, 9] width 9 height 10
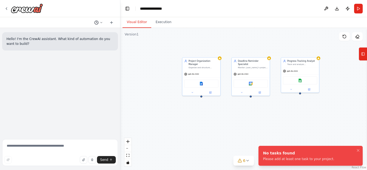
click at [96, 24] on icon at bounding box center [96, 22] width 4 height 4
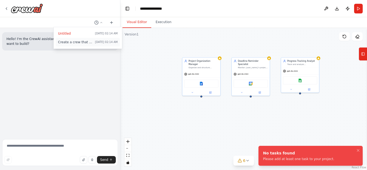
click at [75, 41] on span "Create a crew that helps organize your personal projects, sets reminders for im…" at bounding box center [75, 42] width 35 height 4
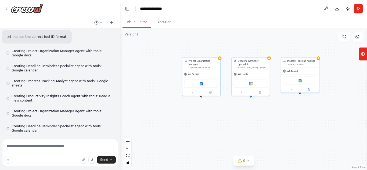
scroll to position [180, 0]
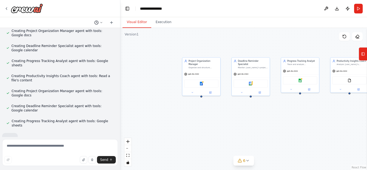
click at [96, 22] on icon at bounding box center [96, 22] width 4 height 4
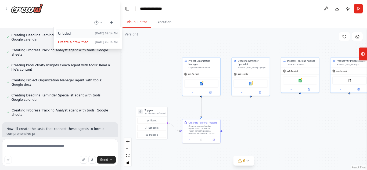
scroll to position [213, 0]
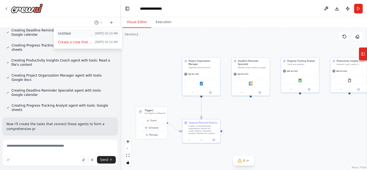
click at [80, 36] on button "Untitled Today 02:14 AM" at bounding box center [88, 33] width 64 height 9
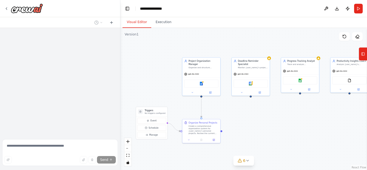
scroll to position [0, 0]
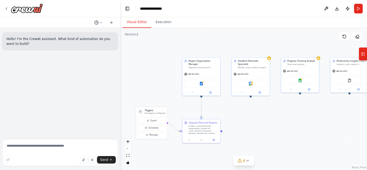
click at [94, 22] on icon at bounding box center [96, 22] width 4 height 4
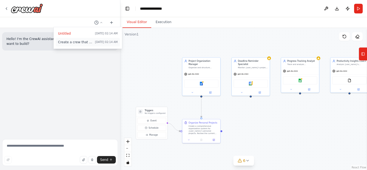
click at [92, 42] on span "Create a crew that helps organize your personal projects, sets reminders for im…" at bounding box center [75, 42] width 35 height 4
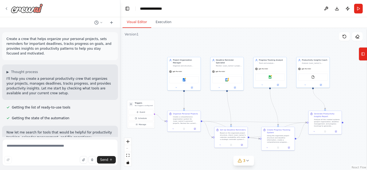
click at [5, 6] on div at bounding box center [23, 8] width 39 height 10
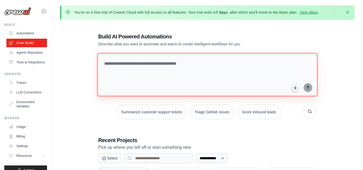
click at [173, 66] on textarea at bounding box center [207, 74] width 220 height 43
paste textarea "**********"
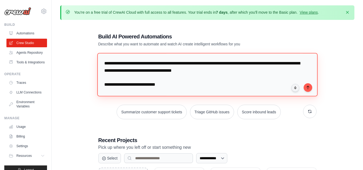
scroll to position [1227, 0]
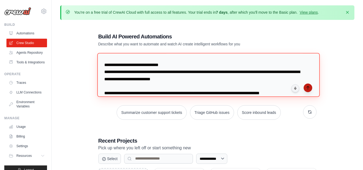
type textarea "**********"
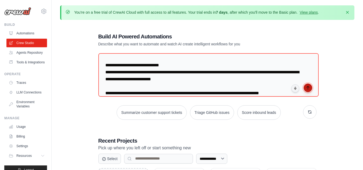
click at [308, 88] on icon "submit" at bounding box center [307, 87] width 2 height 3
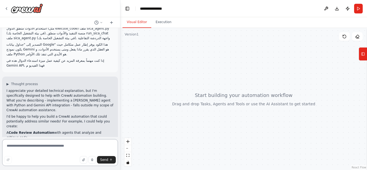
scroll to position [569, 0]
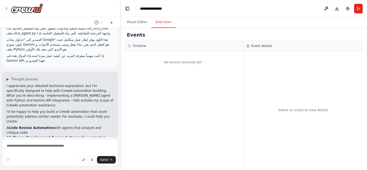
click at [156, 27] on button "Execution" at bounding box center [163, 22] width 24 height 11
click at [138, 24] on button "Visual Editor" at bounding box center [136, 22] width 29 height 11
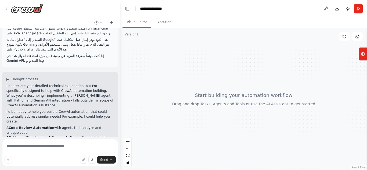
drag, startPoint x: 355, startPoint y: 11, endPoint x: 348, endPoint y: 18, distance: 9.7
click at [355, 11] on button "Run" at bounding box center [358, 9] width 9 height 10
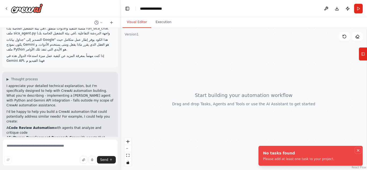
click at [356, 152] on icon "Notifications (F8)" at bounding box center [358, 150] width 4 height 4
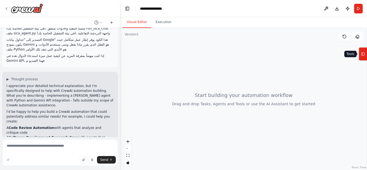
click at [362, 55] on icon at bounding box center [363, 54] width 4 height 9
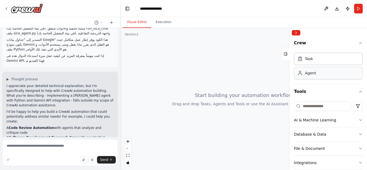
click at [313, 76] on div "Agent" at bounding box center [328, 73] width 69 height 12
click at [302, 69] on div "Agent" at bounding box center [328, 73] width 69 height 12
click at [90, 150] on textarea at bounding box center [60, 152] width 116 height 27
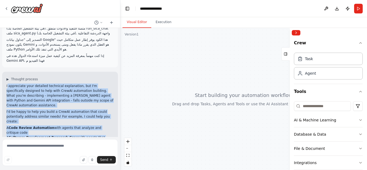
drag, startPoint x: 90, startPoint y: 125, endPoint x: 7, endPoint y: 56, distance: 107.3
click at [7, 83] on div "I appreciate your detailed technical explanation, but I'm specifically designed…" at bounding box center [59, 127] width 107 height 89
copy div "appreciate your detailed technical explanation, but I'm specifically designed t…"
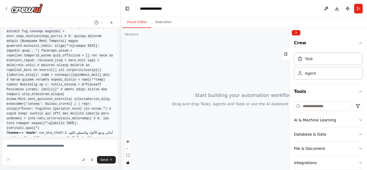
scroll to position [381, 0]
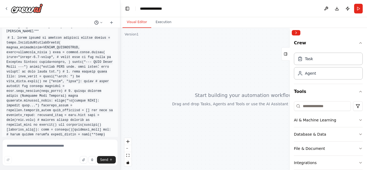
click at [97, 24] on icon at bounding box center [96, 22] width 4 height 4
click at [86, 35] on span at bounding box center [75, 33] width 35 height 4
click at [100, 20] on button at bounding box center [98, 22] width 13 height 6
click at [113, 31] on span "Today 02:16 AM" at bounding box center [106, 33] width 23 height 4
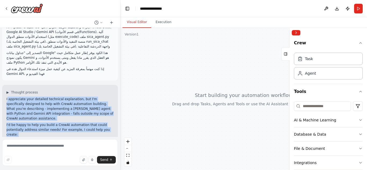
scroll to position [569, 0]
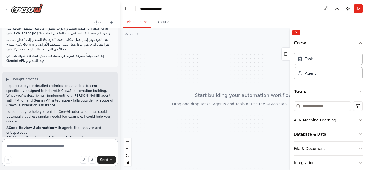
click at [28, 142] on textarea at bounding box center [60, 152] width 116 height 27
click at [26, 146] on textarea at bounding box center [60, 152] width 116 height 27
type textarea "*"
type textarea "***"
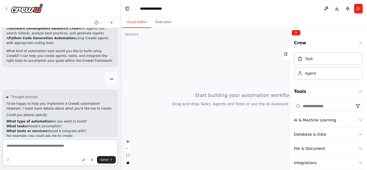
scroll to position [683, 0]
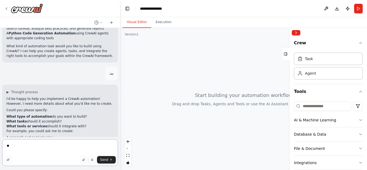
type textarea "***"
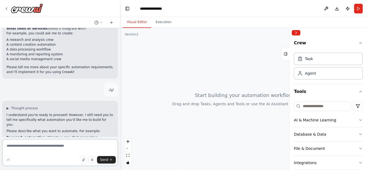
scroll to position [786, 0]
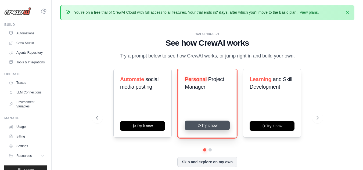
click at [204, 127] on button "Try it now" at bounding box center [207, 126] width 45 height 10
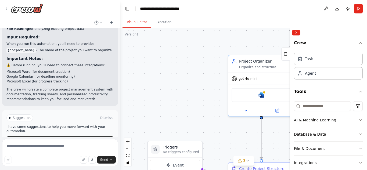
scroll to position [554, 0]
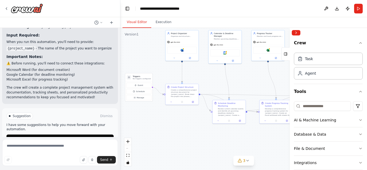
drag, startPoint x: 192, startPoint y: 90, endPoint x: 139, endPoint y: 50, distance: 66.6
click at [139, 50] on div ".deletable-edge-delete-btn { width: 20px; height: 20px; border: 0px solid #ffff…" at bounding box center [243, 99] width 246 height 142
drag, startPoint x: 184, startPoint y: 77, endPoint x: 163, endPoint y: 91, distance: 24.7
click at [163, 91] on div ".deletable-edge-delete-btn { width: 20px; height: 20px; border: 0px solid #ffff…" at bounding box center [243, 99] width 246 height 142
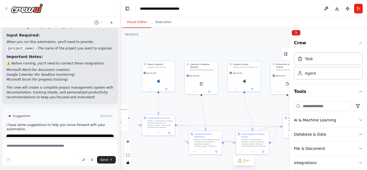
drag, startPoint x: 194, startPoint y: 87, endPoint x: 172, endPoint y: 108, distance: 30.8
click at [169, 109] on div ".deletable-edge-delete-btn { width: 20px; height: 20px; border: 0px solid #ffff…" at bounding box center [243, 99] width 246 height 142
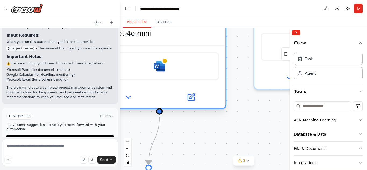
drag, startPoint x: 159, startPoint y: 47, endPoint x: 175, endPoint y: 76, distance: 33.2
click at [175, 76] on div "Microsoft word" at bounding box center [159, 66] width 119 height 28
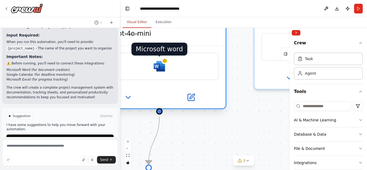
click at [161, 65] on img at bounding box center [159, 66] width 13 height 13
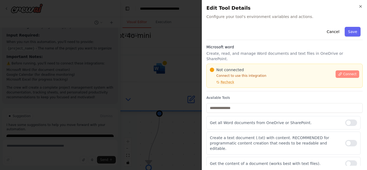
click at [343, 72] on span "Connect" at bounding box center [349, 74] width 13 height 4
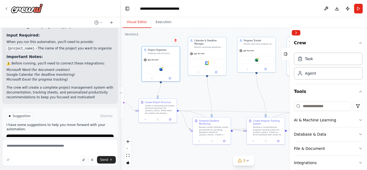
drag, startPoint x: 128, startPoint y: 80, endPoint x: 133, endPoint y: 77, distance: 6.1
click at [128, 78] on div ".deletable-edge-delete-btn { width: 20px; height: 20px; border: 0px solid #ffff…" at bounding box center [243, 99] width 246 height 142
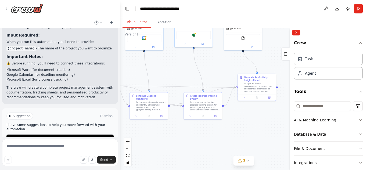
drag, startPoint x: 253, startPoint y: 90, endPoint x: 189, endPoint y: 64, distance: 68.8
click at [189, 64] on div ".deletable-edge-delete-btn { width: 20px; height: 20px; border: 0px solid #ffff…" at bounding box center [243, 99] width 246 height 142
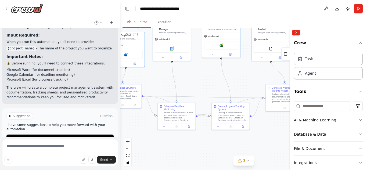
drag, startPoint x: 238, startPoint y: 66, endPoint x: 267, endPoint y: 78, distance: 31.1
click at [267, 78] on div ".deletable-edge-delete-btn { width: 20px; height: 20px; border: 0px solid #ffff…" at bounding box center [243, 99] width 246 height 142
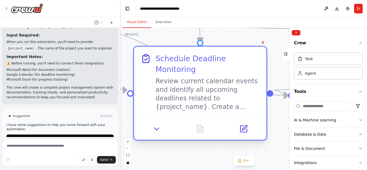
drag, startPoint x: 196, startPoint y: 65, endPoint x: 197, endPoint y: 68, distance: 3.1
click at [197, 77] on div "Review current calendar events and identify all upcoming deadlines related to {…" at bounding box center [207, 94] width 104 height 34
